Goal: Check status: Check status

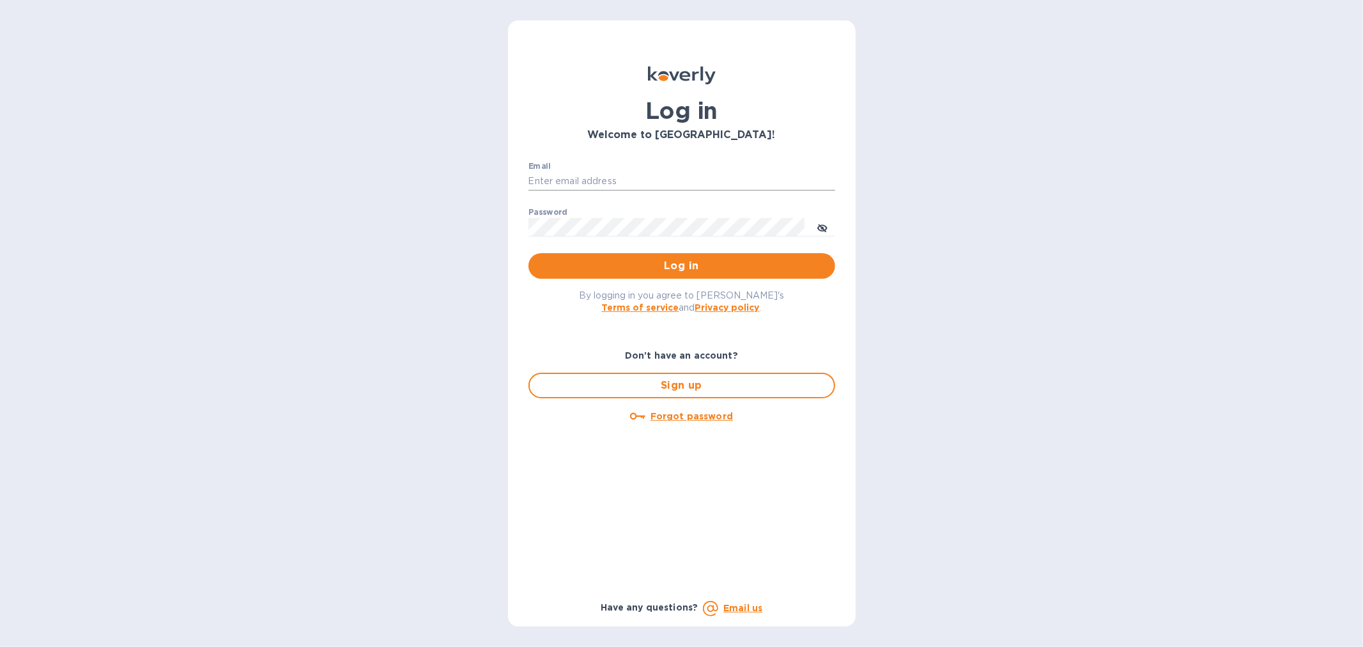
click at [556, 184] on input "Email" at bounding box center [682, 181] width 307 height 19
type input "support@customs.direct"
click at [738, 265] on span "Log in" at bounding box center [682, 265] width 286 height 15
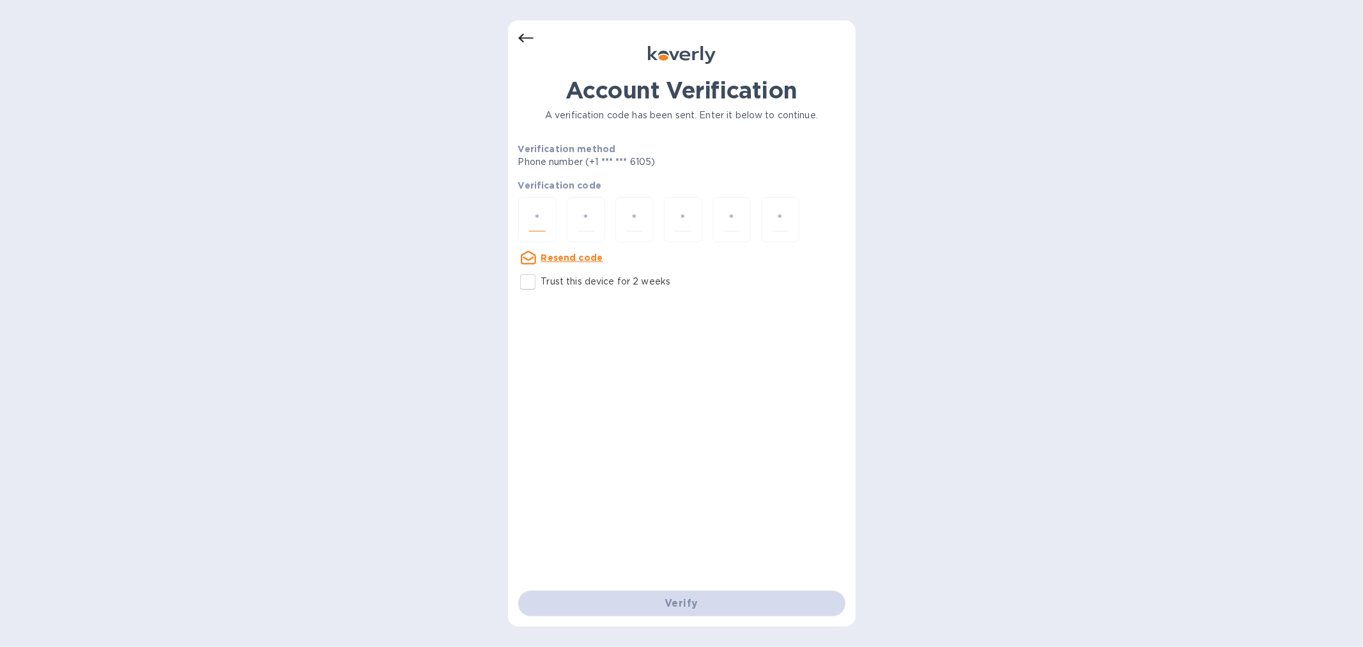
click at [545, 217] on input "number" at bounding box center [537, 220] width 17 height 24
paste input "5"
type input "5"
type input "9"
type input "7"
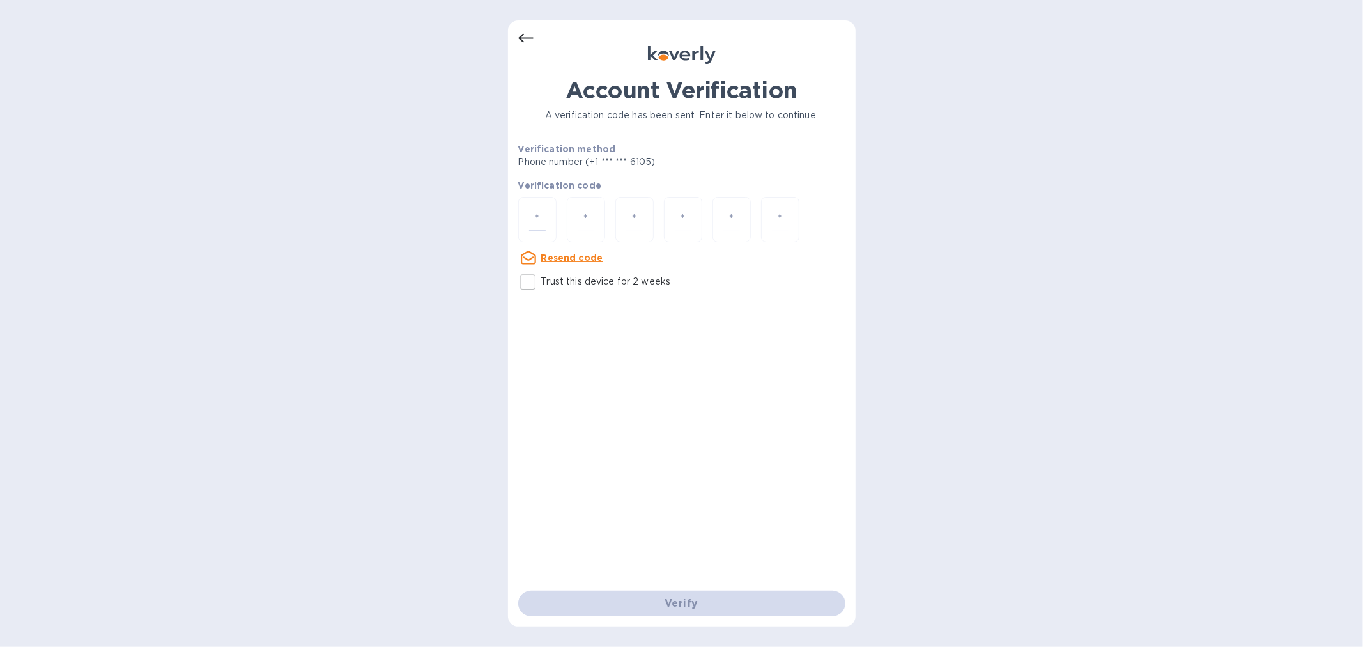
type input "6"
type input "2"
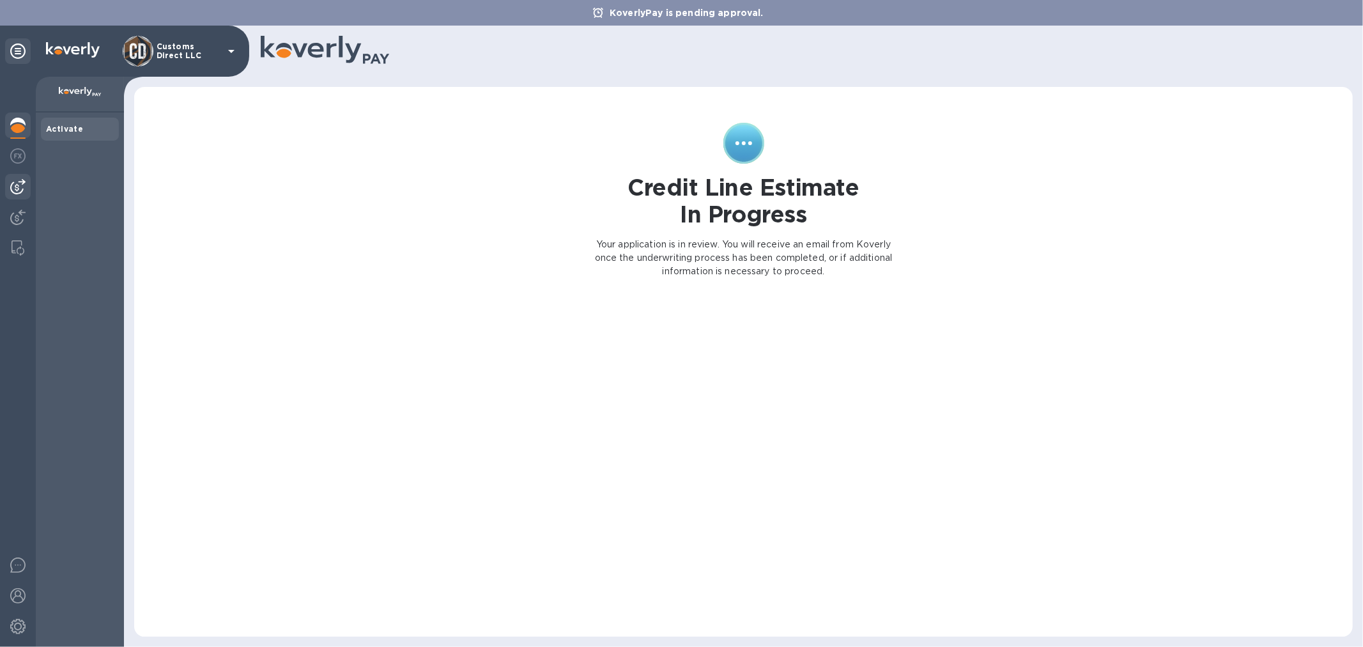
click at [13, 187] on img at bounding box center [17, 186] width 15 height 15
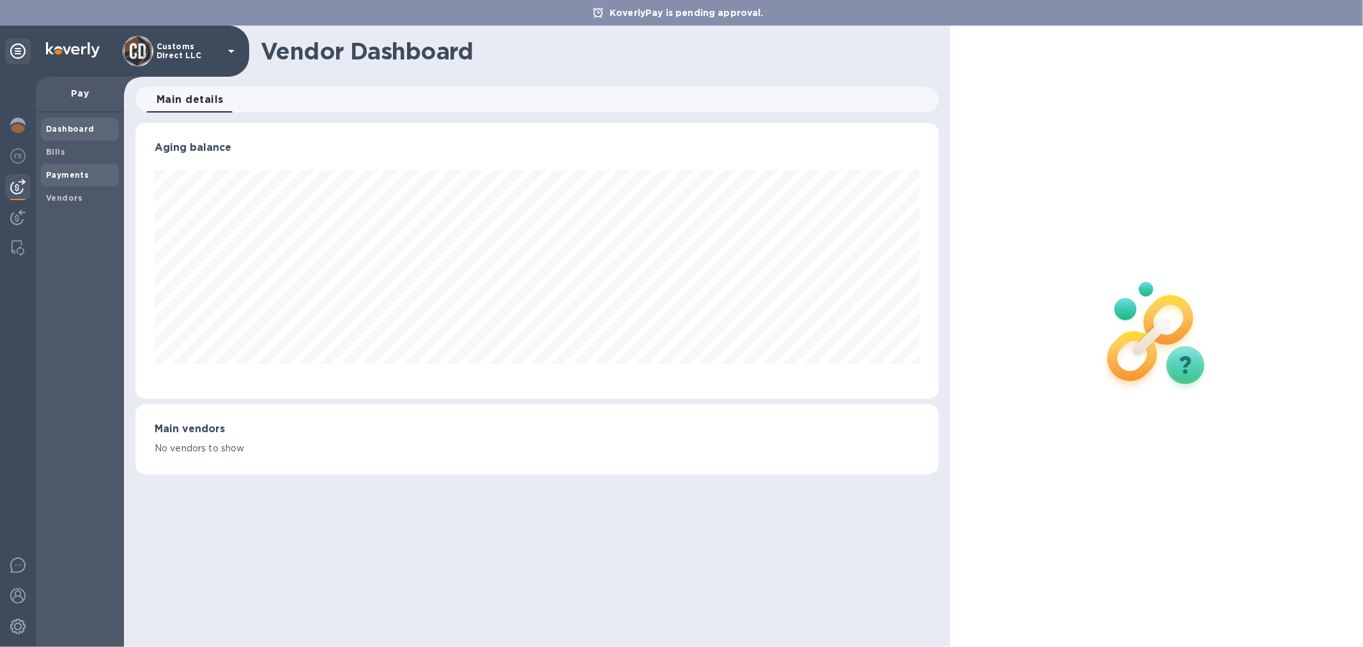
scroll to position [276, 803]
click at [66, 171] on b "Payments" at bounding box center [67, 175] width 43 height 10
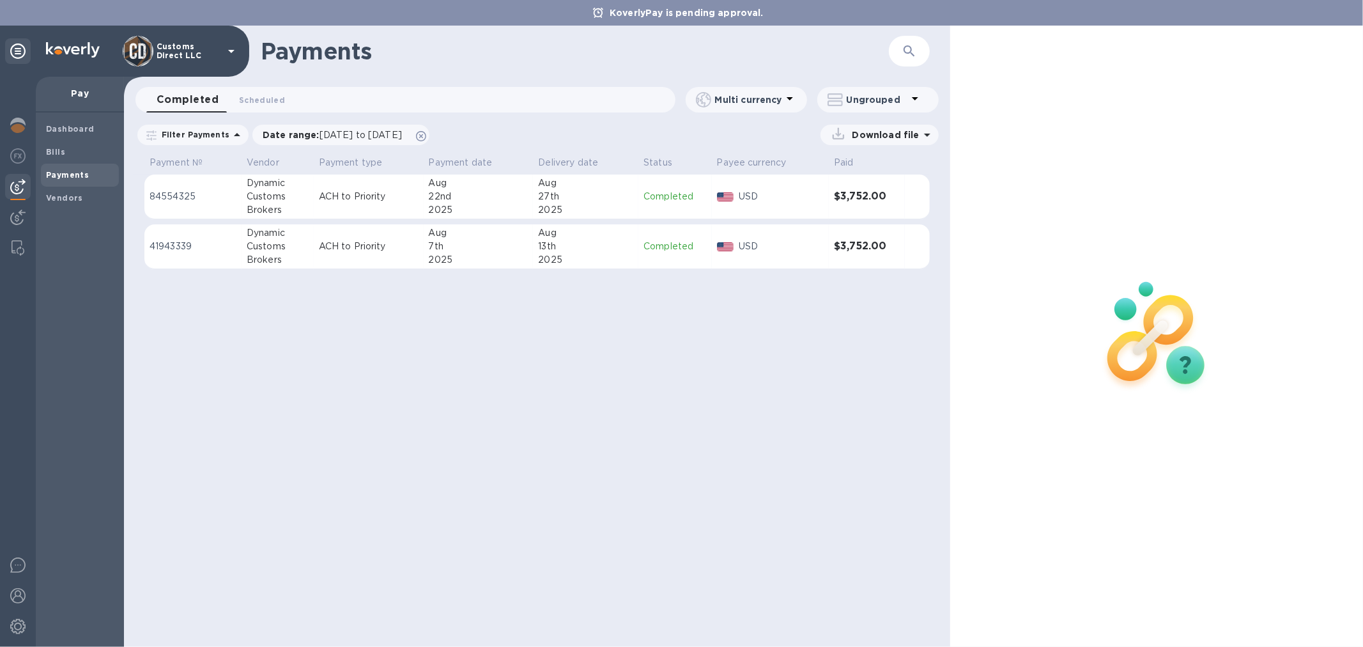
click at [646, 192] on p "Completed" at bounding box center [675, 196] width 63 height 13
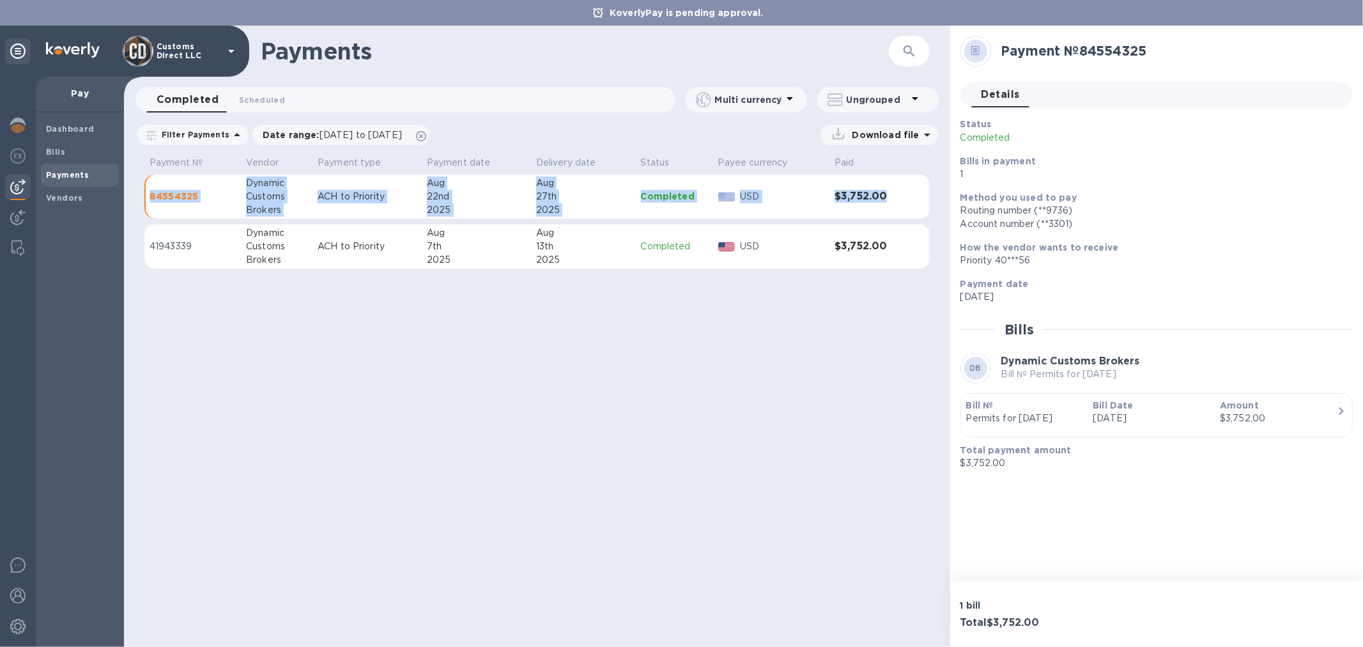
drag, startPoint x: 132, startPoint y: 176, endPoint x: 910, endPoint y: 203, distance: 778.9
click at [910, 203] on div "Payment № Vendor Payment type Payment date Delivery date Status Payee currency …" at bounding box center [537, 216] width 826 height 128
copy table "Payment № Vendor Payment type Payment date Delivery date Status Payee currency …"
click at [21, 215] on img at bounding box center [17, 217] width 15 height 15
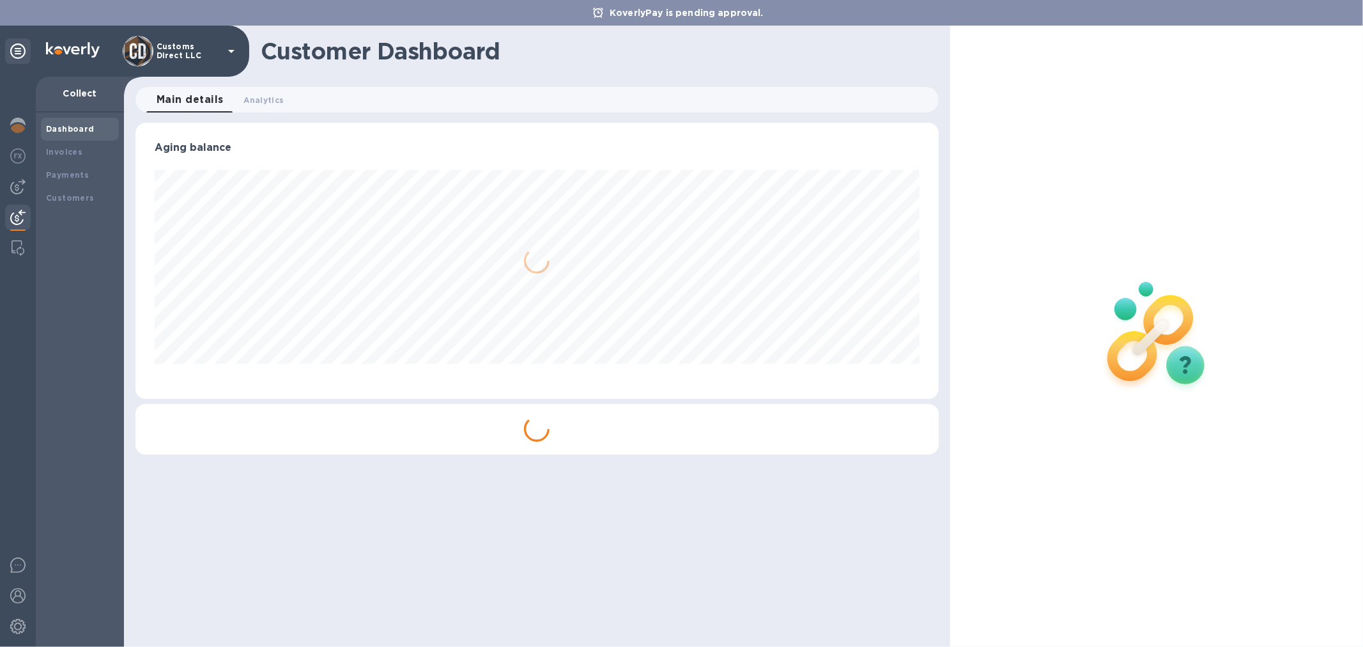
scroll to position [276, 803]
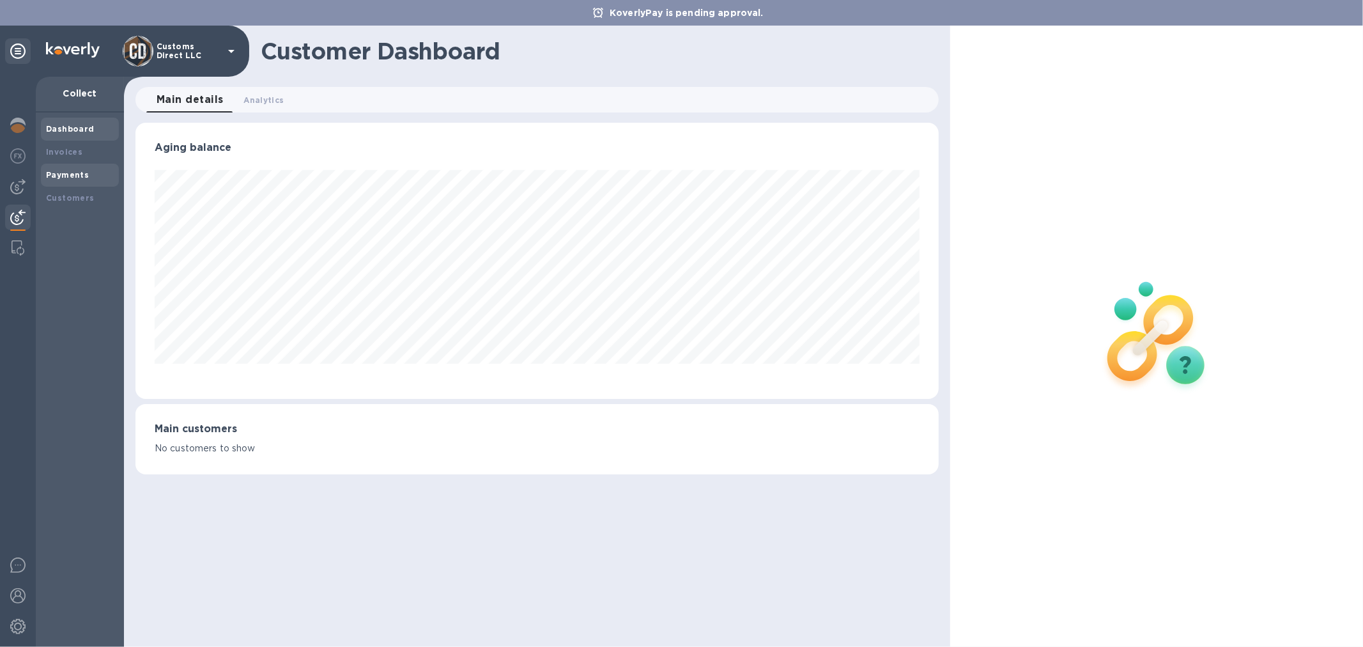
click at [79, 174] on b "Payments" at bounding box center [67, 175] width 43 height 10
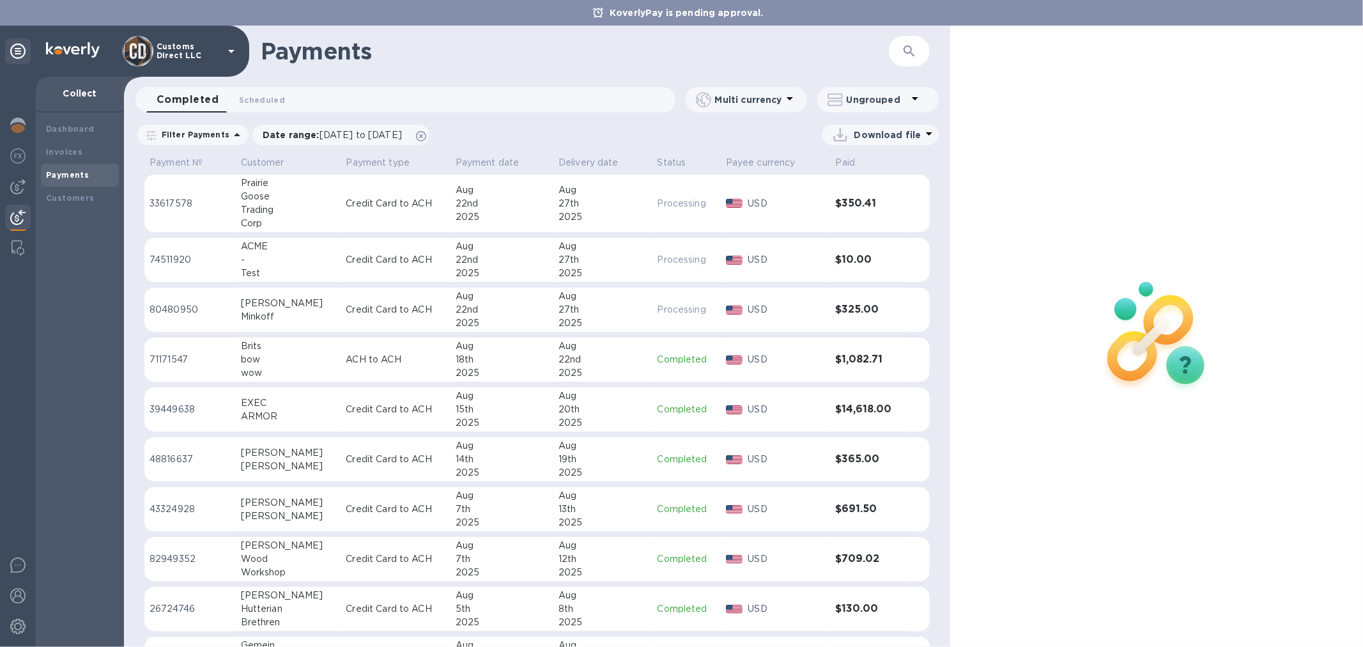
click at [520, 257] on div "22nd" at bounding box center [502, 259] width 93 height 13
